Goal: Transaction & Acquisition: Purchase product/service

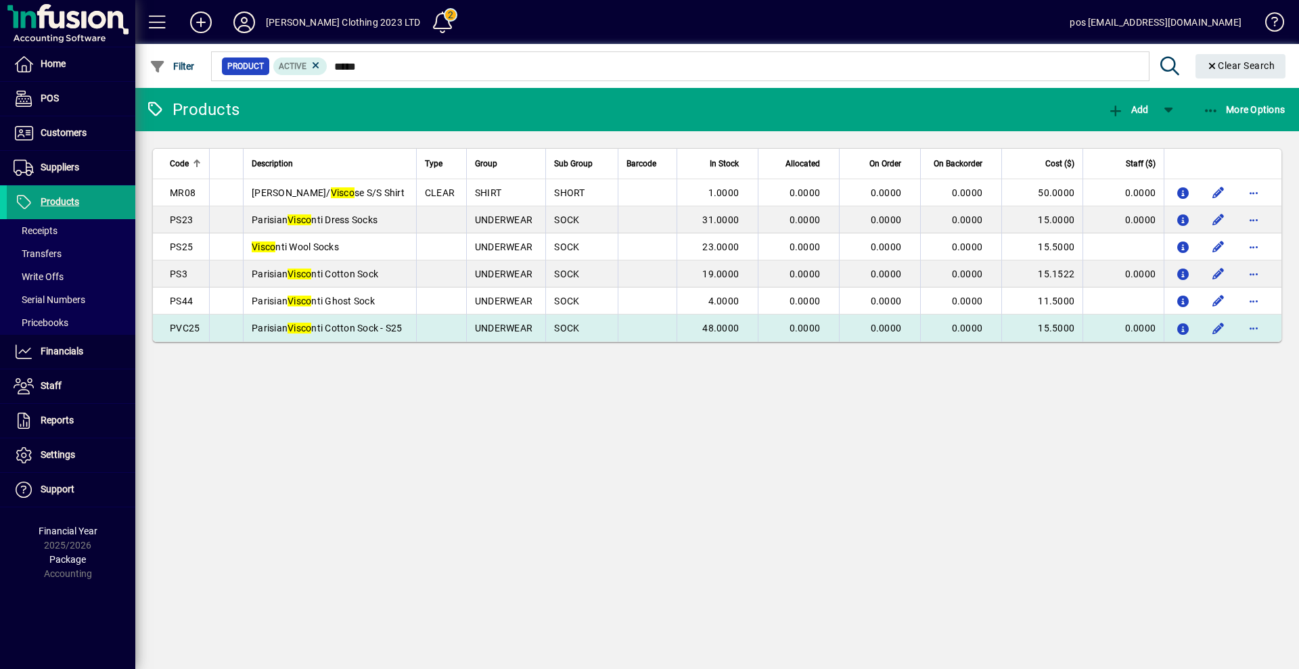
click at [334, 336] on td "Parisian Visco nti Cotton Sock - S25" at bounding box center [329, 328] width 173 height 27
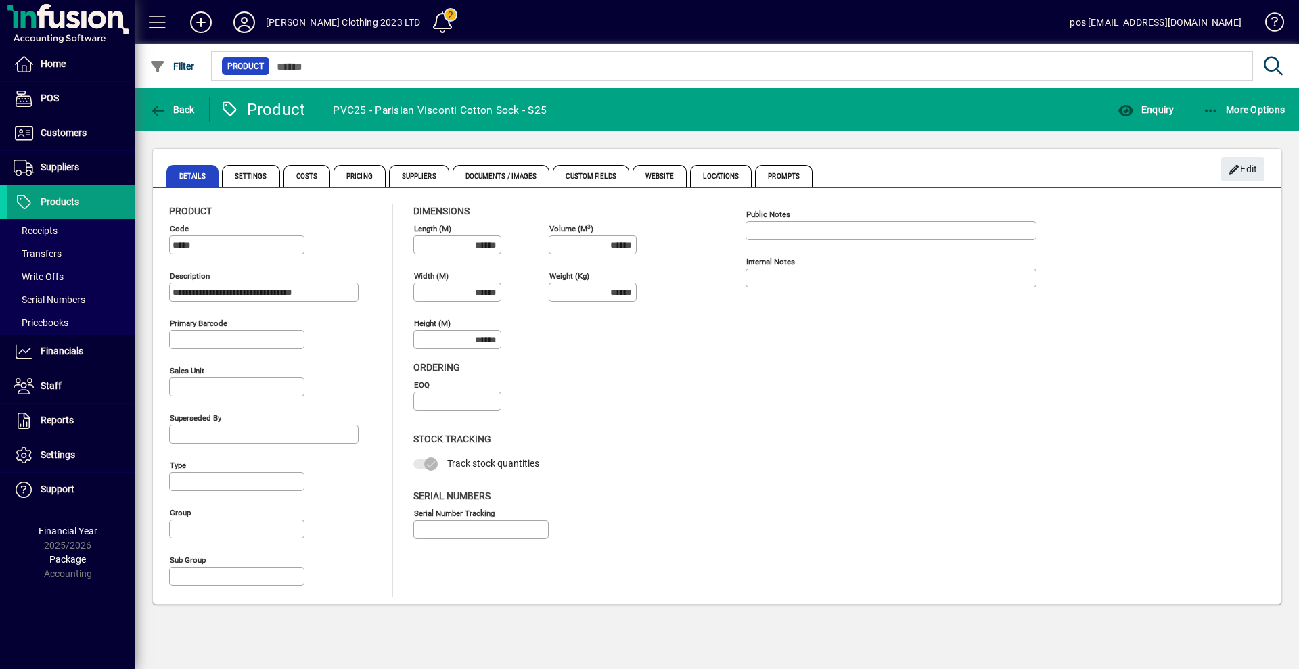
type input "**********"
type input "****"
click at [364, 181] on span "Pricing" at bounding box center [360, 176] width 52 height 22
